Goal: Task Accomplishment & Management: Use online tool/utility

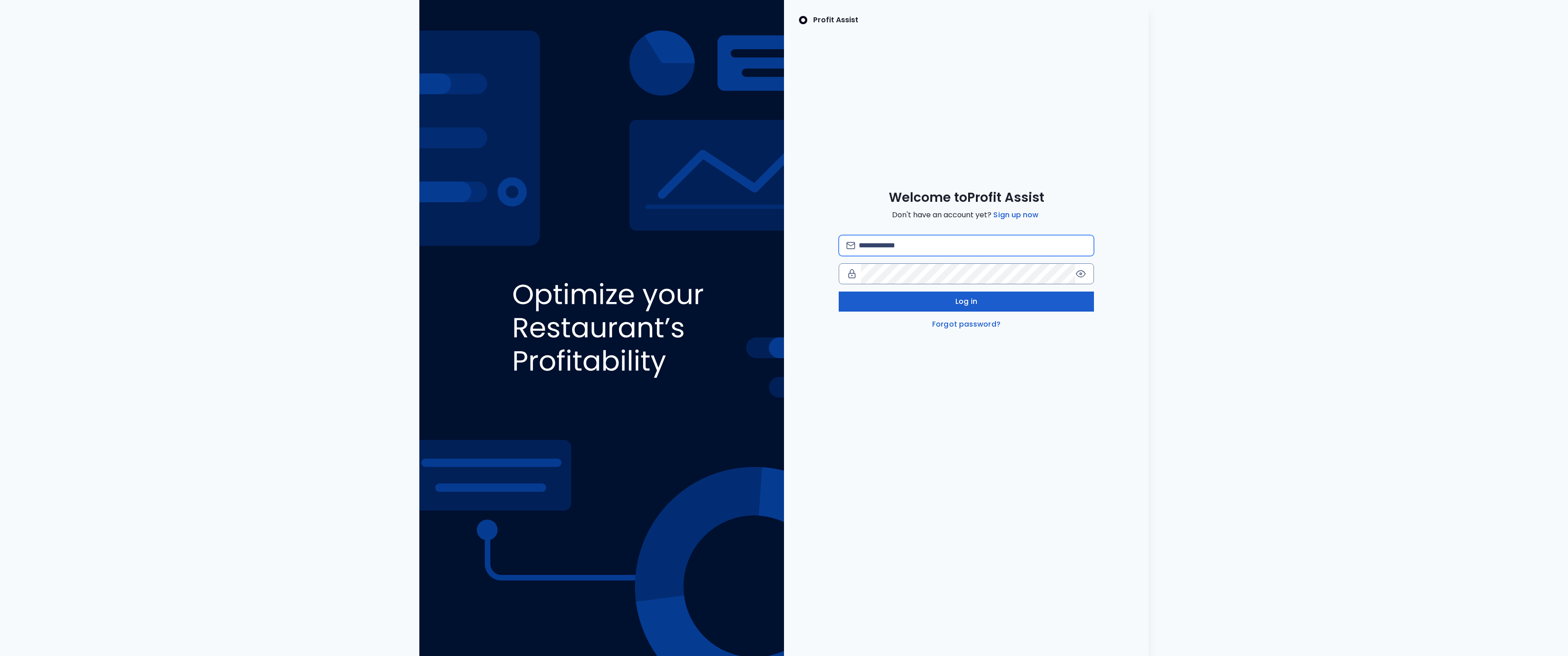
type input "**********"
click at [1014, 299] on button "Log in" at bounding box center [966, 301] width 255 height 20
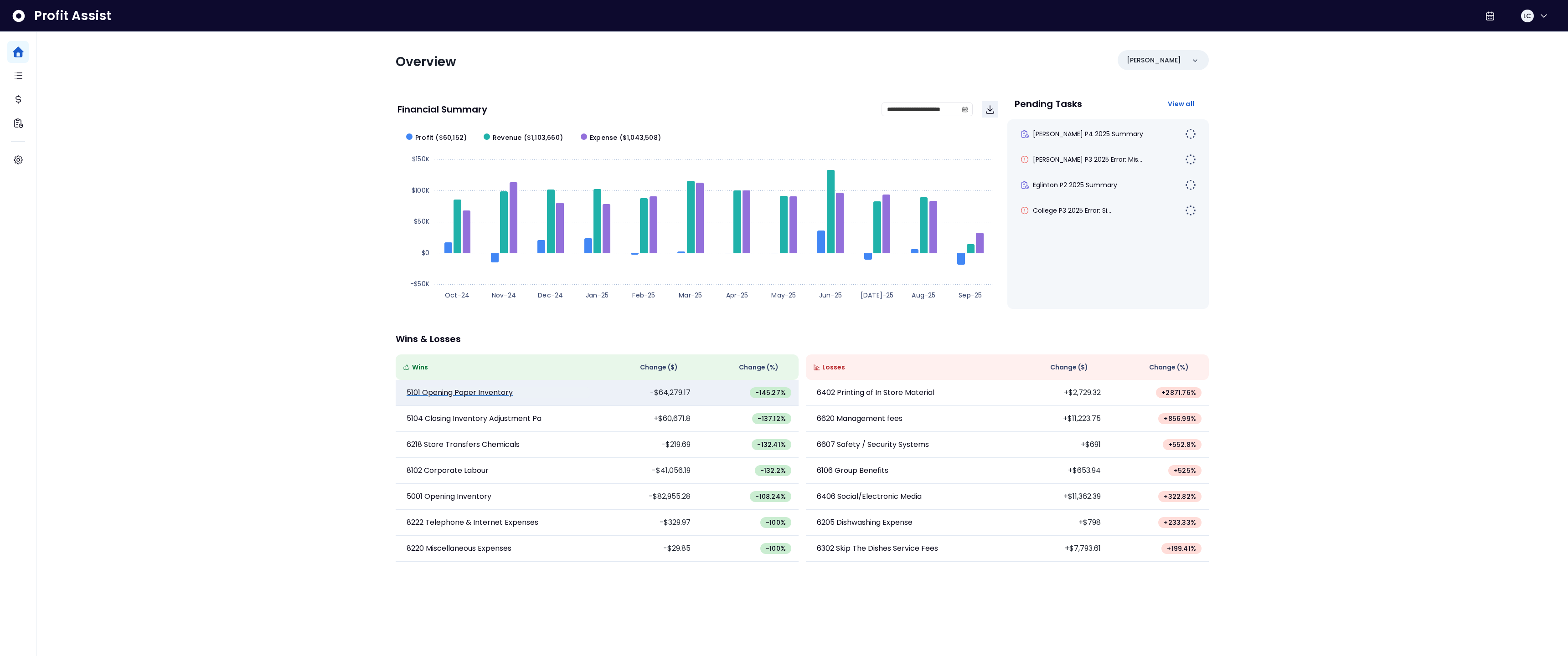
click at [505, 393] on p "5101 Opening Paper Inventory" at bounding box center [460, 393] width 106 height 11
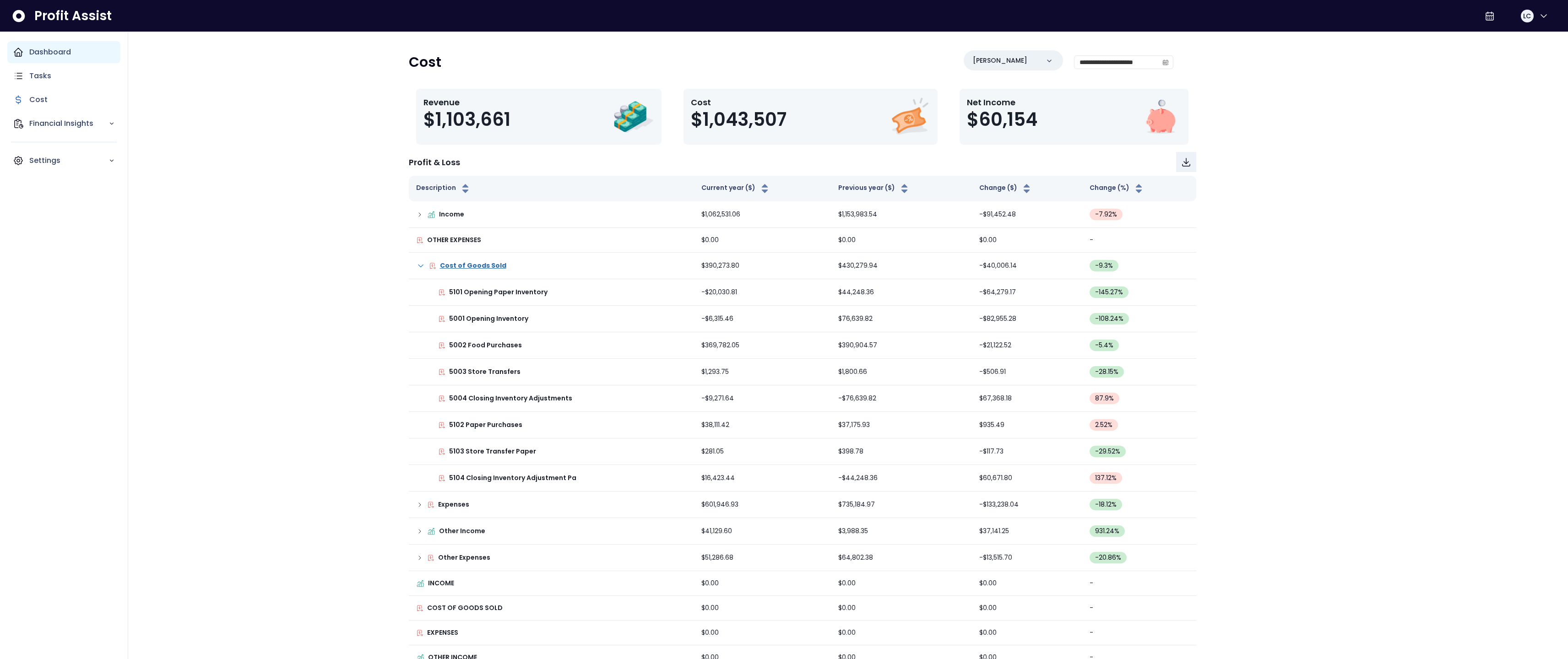
click at [26, 55] on div "Dashboard" at bounding box center [64, 52] width 113 height 22
